Goal: Task Accomplishment & Management: Manage account settings

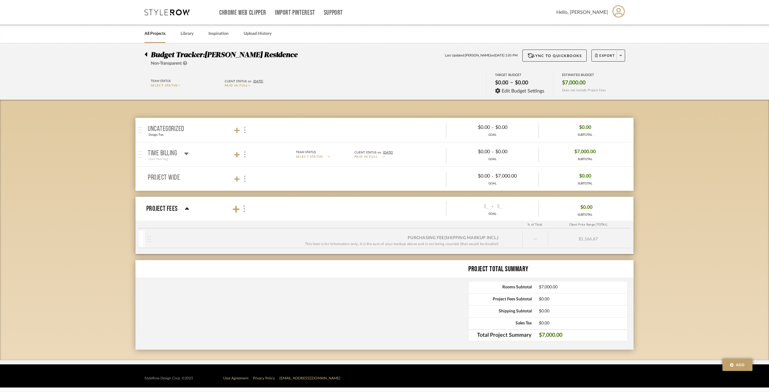
click at [240, 202] on mat-panel-title "Project Fees" at bounding box center [199, 209] width 106 height 20
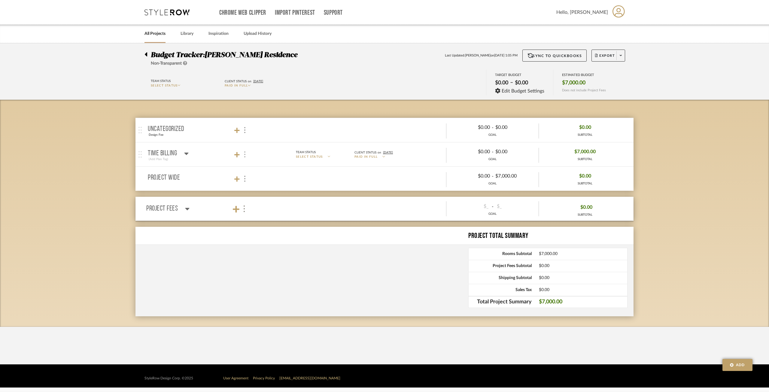
click at [247, 157] on div at bounding box center [244, 154] width 6 height 8
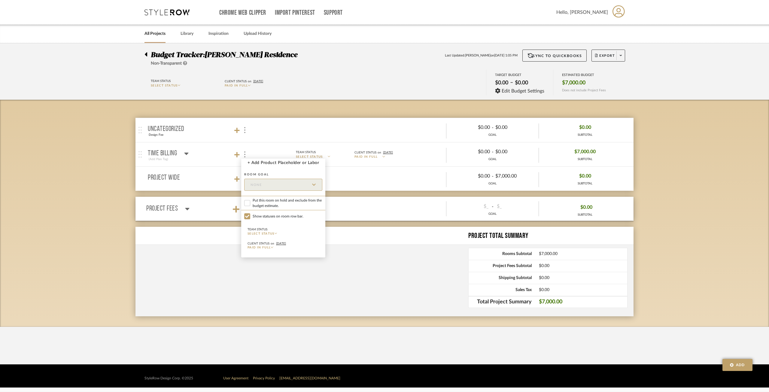
click at [139, 155] on div at bounding box center [384, 196] width 769 height 392
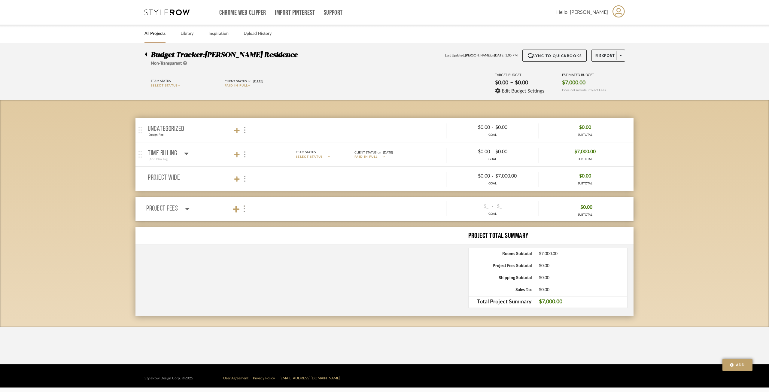
click at [184, 153] on icon at bounding box center [186, 153] width 5 height 7
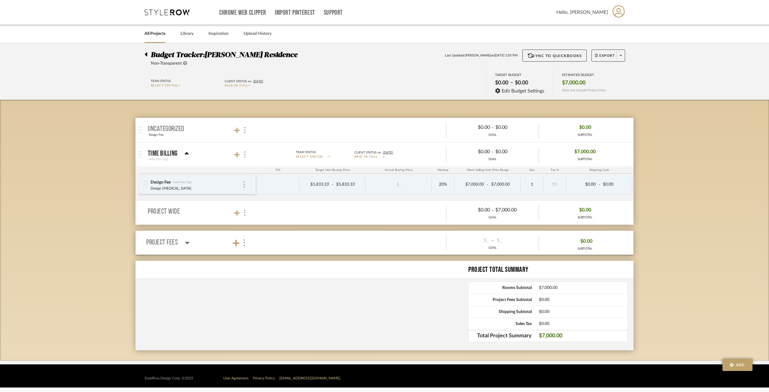
click at [247, 181] on div "Design Fee (Add Plan Tag) Design Retainer" at bounding box center [199, 184] width 111 height 19
click at [241, 186] on div "Design Fee (Add Plan Tag) Design Retainer" at bounding box center [196, 184] width 92 height 19
click at [240, 187] on div "Design Fee (Add Plan Tag) Design Retainer" at bounding box center [196, 184] width 92 height 19
click at [243, 185] on img at bounding box center [243, 184] width 1 height 6
click at [266, 223] on input "Design Fee" at bounding box center [286, 228] width 75 height 12
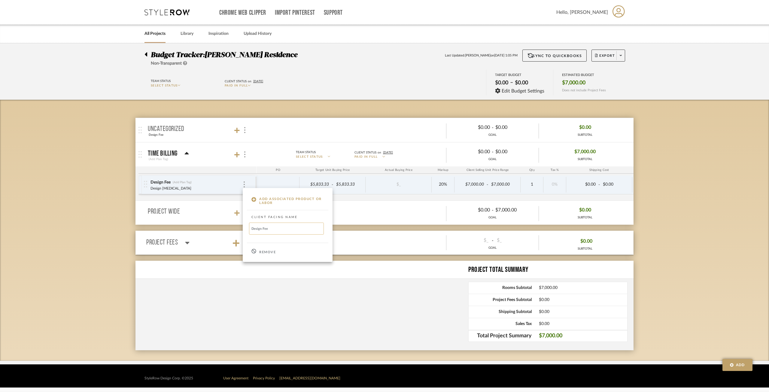
click at [270, 227] on input "Design Fee" at bounding box center [286, 228] width 75 height 12
click at [244, 184] on div at bounding box center [244, 184] width 3 height 7
click at [252, 198] on icon at bounding box center [253, 199] width 5 height 5
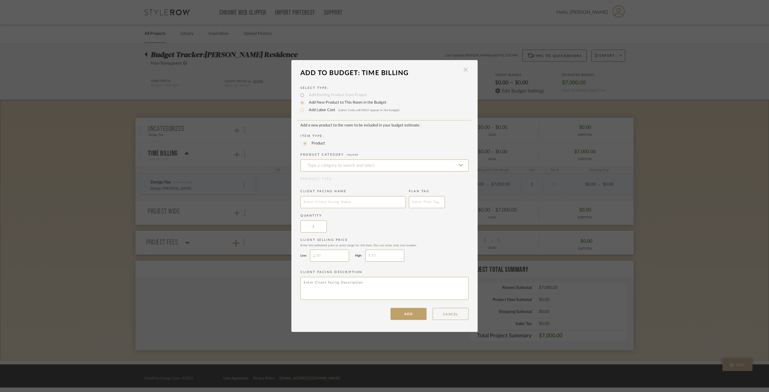
click at [462, 71] on span "button" at bounding box center [465, 70] width 12 height 12
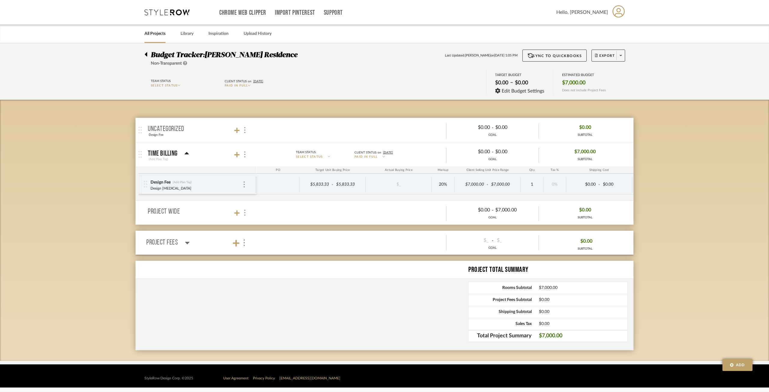
click at [247, 182] on div "Design Fee (Add Plan Tag) Design Retainer" at bounding box center [199, 184] width 111 height 19
click at [245, 185] on div at bounding box center [244, 184] width 3 height 7
drag, startPoint x: 622, startPoint y: 224, endPoint x: 621, endPoint y: 217, distance: 7.2
click at [621, 224] on div at bounding box center [384, 196] width 769 height 392
click at [246, 183] on div "Design Fee (Add Plan Tag) Design Retainer" at bounding box center [199, 184] width 111 height 19
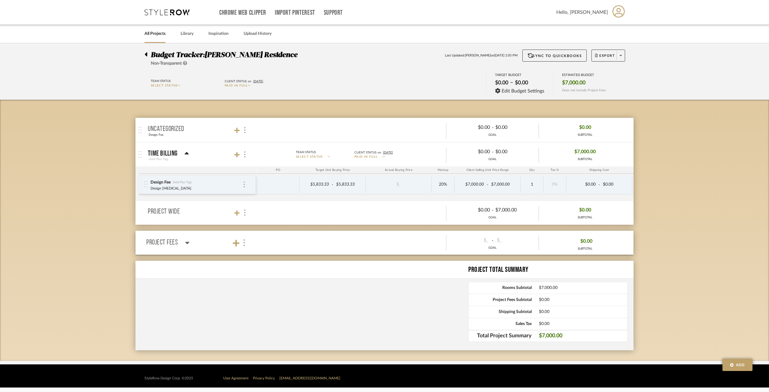
click at [243, 183] on div at bounding box center [244, 184] width 3 height 7
drag, startPoint x: 271, startPoint y: 230, endPoint x: 279, endPoint y: 227, distance: 8.4
click at [271, 229] on input "Design Fee" at bounding box center [286, 228] width 75 height 12
type input "Design Fee PAID"
click at [605, 55] on span "Export" at bounding box center [605, 57] width 20 height 9
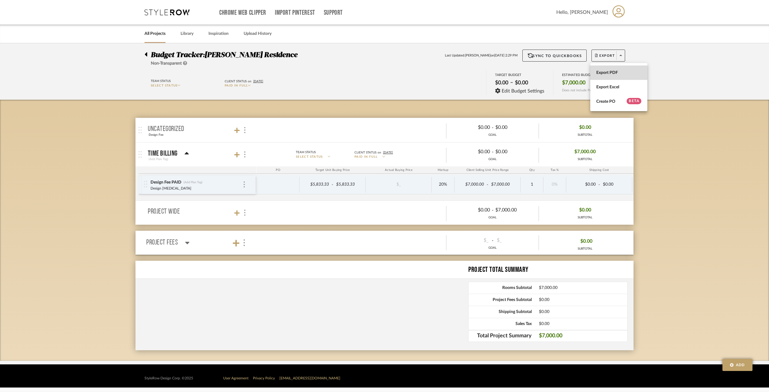
click at [614, 69] on button "Export PDF" at bounding box center [618, 72] width 57 height 14
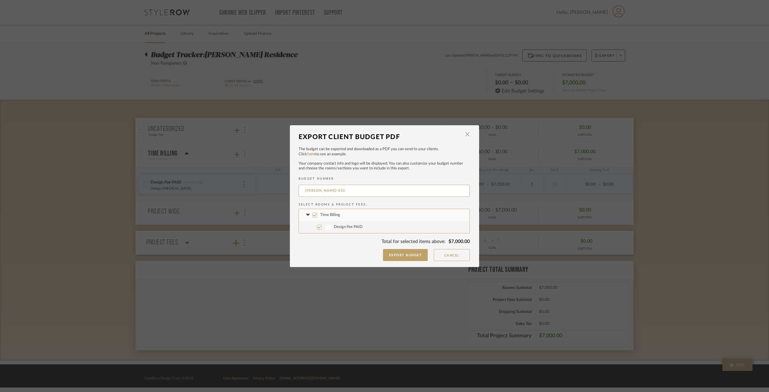
click at [325, 226] on div at bounding box center [329, 226] width 8 height 7
click at [322, 226] on input "Design Fee PAID" at bounding box center [319, 227] width 5 height 5
checkbox input "false"
click at [322, 222] on label "Design Fee PAID" at bounding box center [384, 227] width 171 height 12
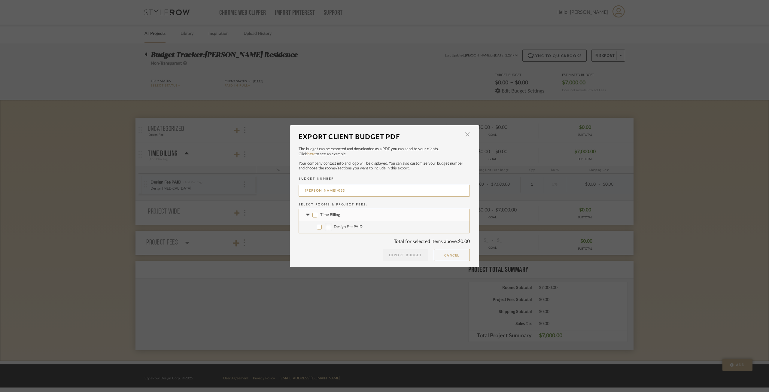
click at [322, 225] on input "Design Fee PAID" at bounding box center [319, 227] width 5 height 5
checkbox input "true"
click at [407, 254] on button "Export Budget" at bounding box center [405, 255] width 45 height 12
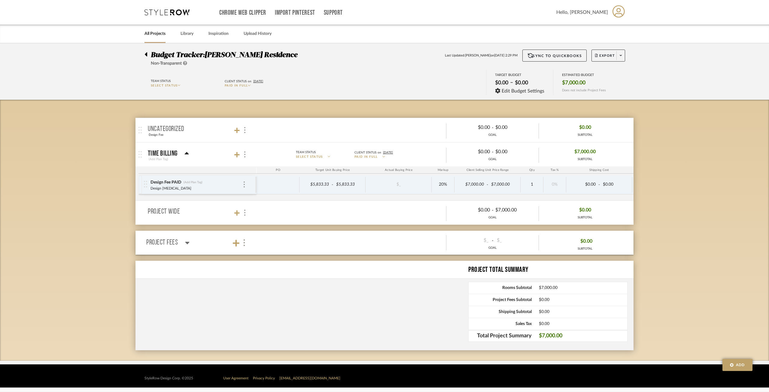
click at [743, 200] on div "Budget Tracker: Geracie Residence Non-Transparent Last Updated: Ann Kottler on …" at bounding box center [384, 201] width 769 height 317
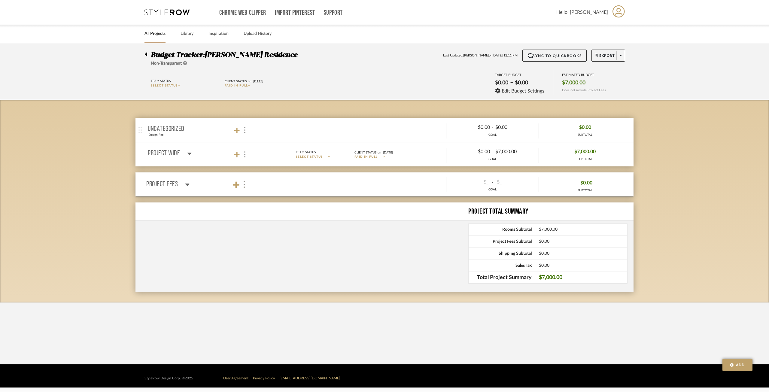
click at [436, 235] on div "Project Total Summary Rooms Subtotal $7,000.00 Project Fees Subtotal $0.00 Ship…" at bounding box center [384, 246] width 498 height 89
click at [247, 130] on div at bounding box center [244, 130] width 6 height 8
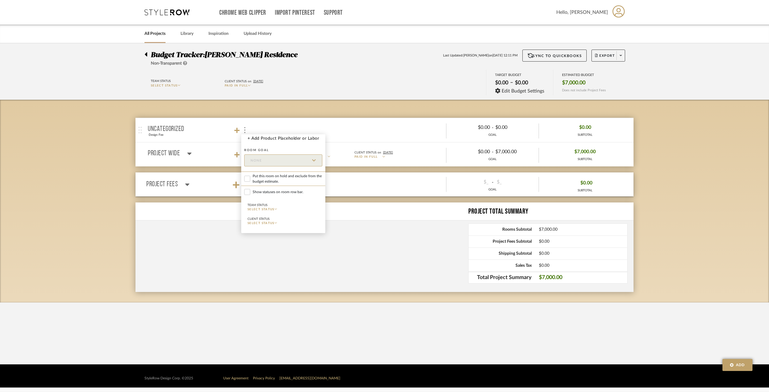
click at [188, 159] on div at bounding box center [384, 196] width 769 height 392
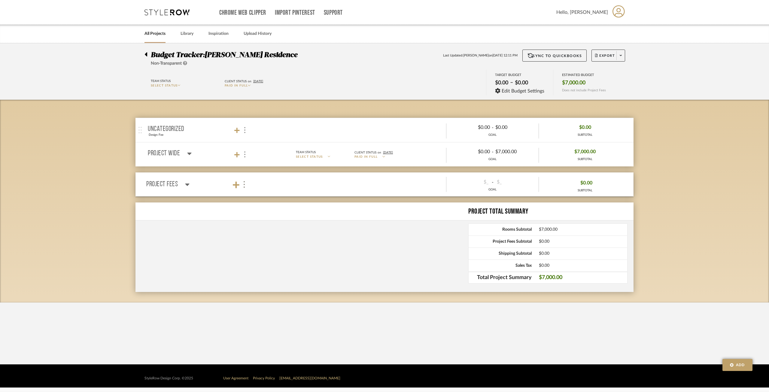
click at [188, 154] on icon at bounding box center [189, 153] width 5 height 7
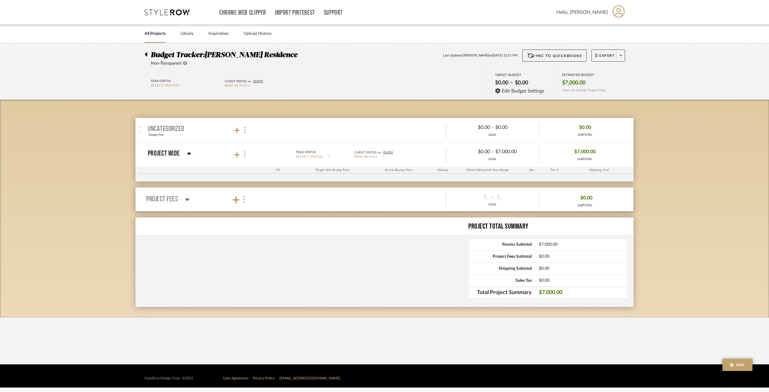
click at [188, 154] on icon at bounding box center [189, 153] width 4 height 2
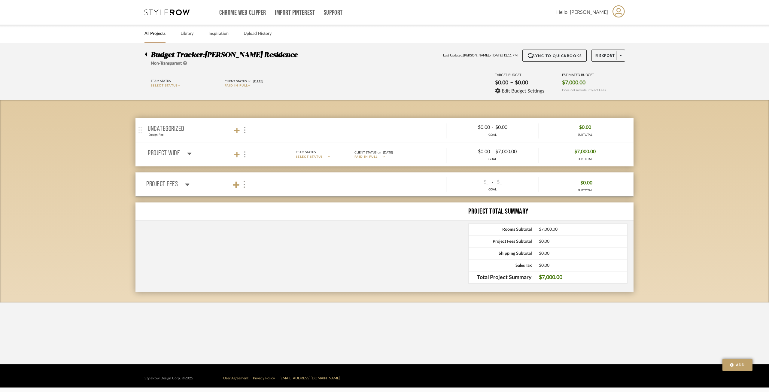
click at [192, 154] on mat-panel-title "Project Wide" at bounding box center [201, 154] width 106 height 8
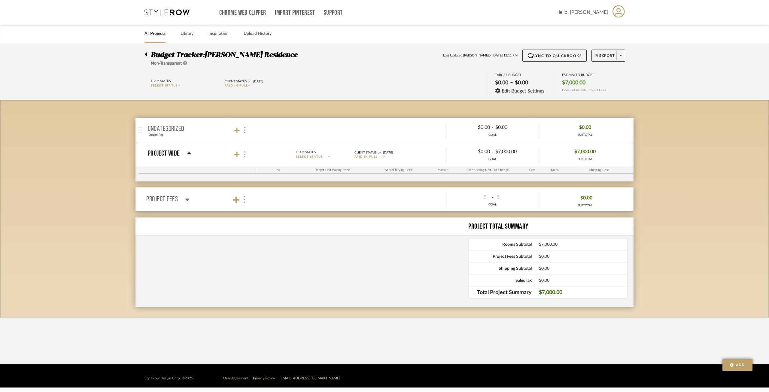
click at [244, 153] on img at bounding box center [244, 154] width 1 height 6
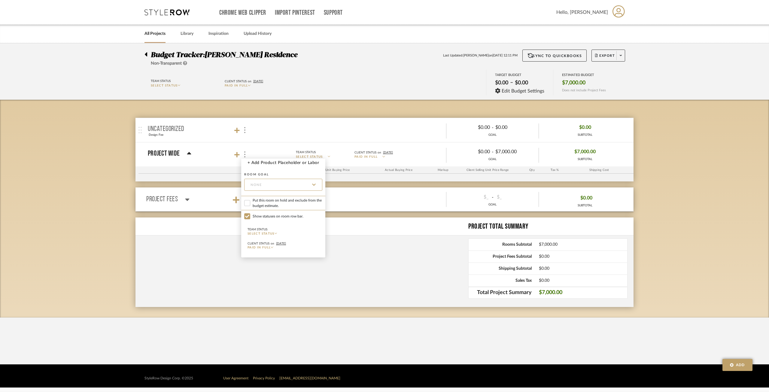
click at [234, 167] on div at bounding box center [384, 196] width 769 height 392
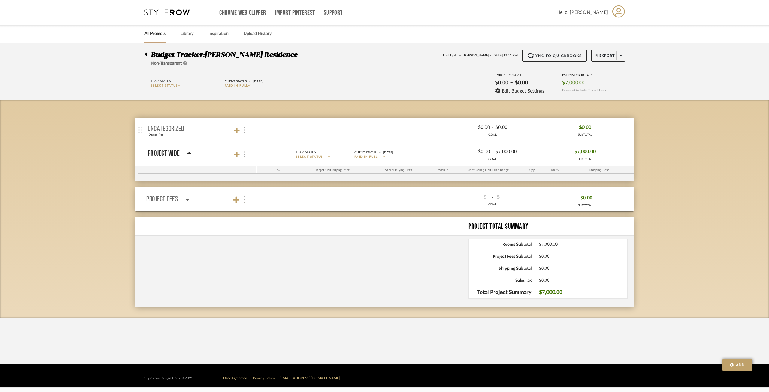
click at [243, 200] on img at bounding box center [244, 199] width 3 height 7
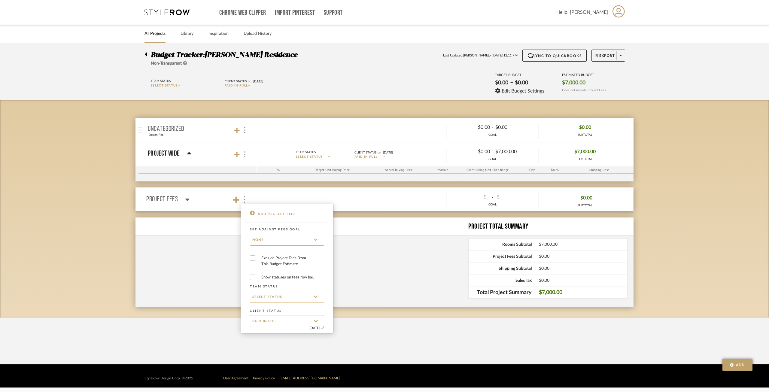
click at [266, 298] on span "SELECT STATUS" at bounding box center [267, 296] width 30 height 5
click at [382, 303] on div at bounding box center [384, 196] width 769 height 392
click at [323, 329] on div "ADD PROJECT FEES Set against fees goal None Exclude Project Fees From This Budg…" at bounding box center [287, 269] width 92 height 130
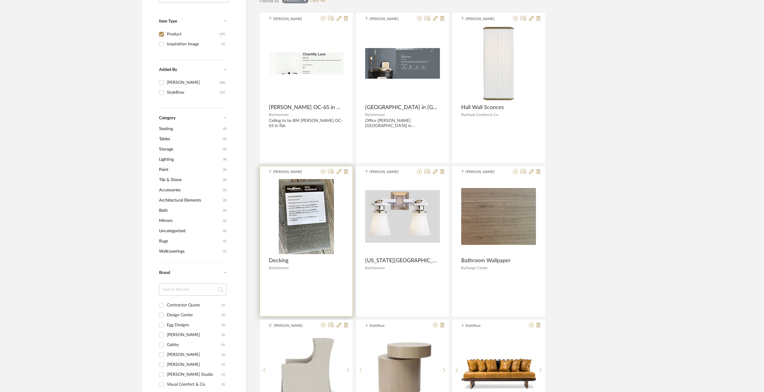
scroll to position [240, 0]
